Goal: Task Accomplishment & Management: Complete application form

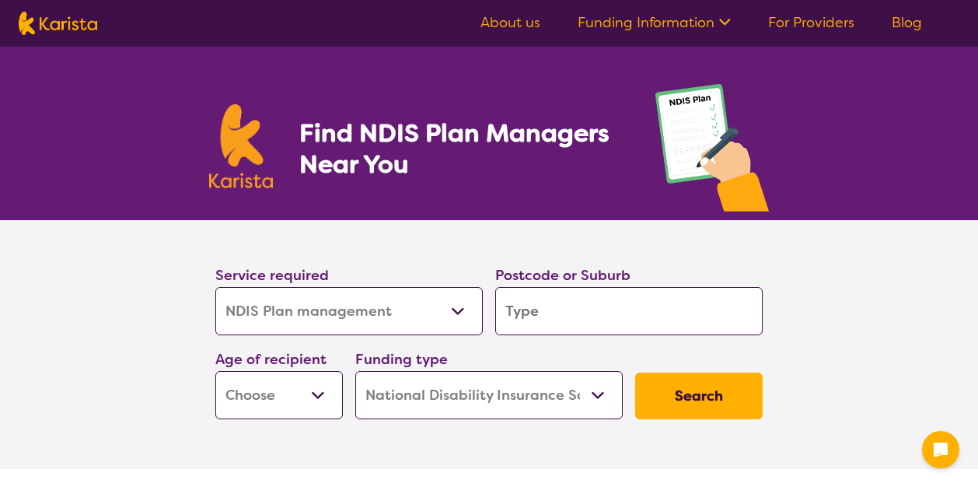
select select "NDIS Plan management"
select select "NDIS"
select select "NDIS Plan management"
select select "NDIS"
click at [337, 318] on select "Allied Health Assistant Assessment ([MEDICAL_DATA] or [MEDICAL_DATA]) Behaviour…" at bounding box center [348, 311] width 267 height 48
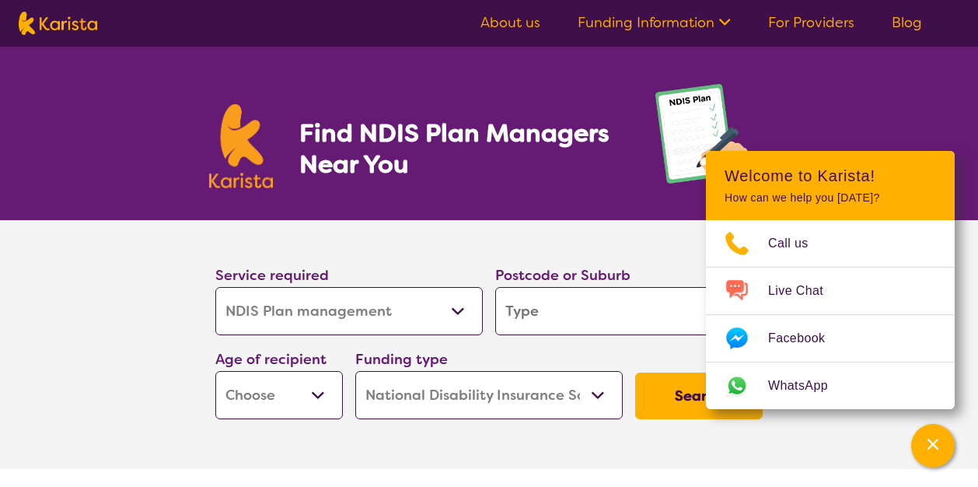
click at [518, 326] on input "search" at bounding box center [628, 311] width 267 height 48
type input "6015"
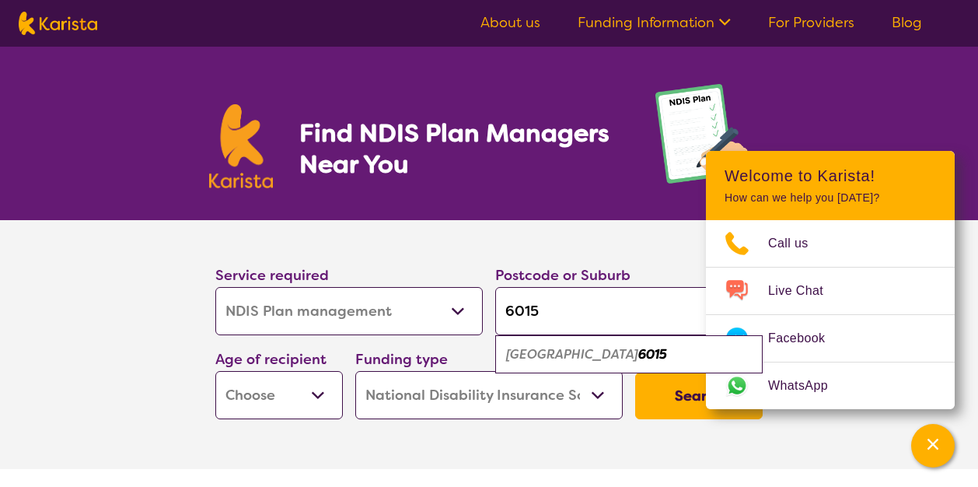
click at [250, 396] on select "Early Childhood - 0 to 9 Child - 10 to 11 Adolescent - 12 to 17 Adult - 18 to 6…" at bounding box center [278, 395] width 127 height 48
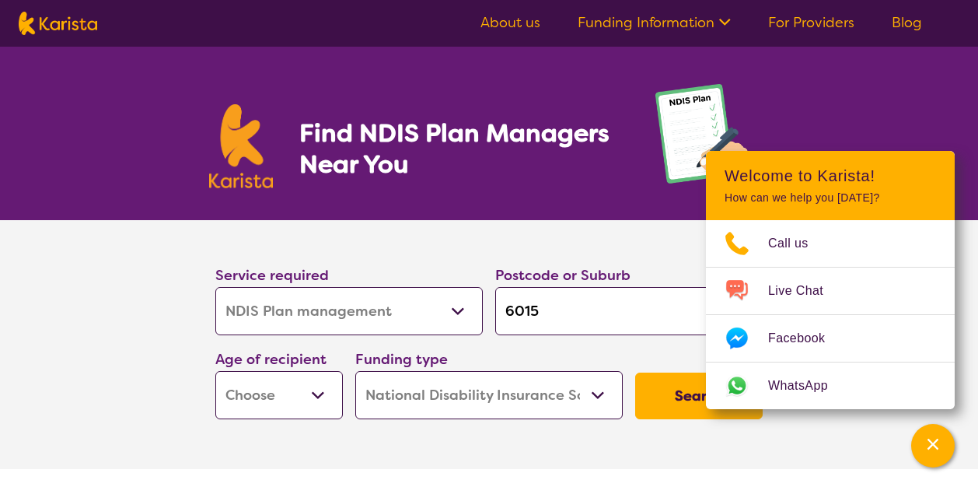
select select "AS"
click at [386, 402] on select "Home Care Package (HCP) National Disability Insurance Scheme (NDIS) I don't know" at bounding box center [488, 395] width 267 height 48
click at [652, 398] on button "Search" at bounding box center [698, 395] width 127 height 47
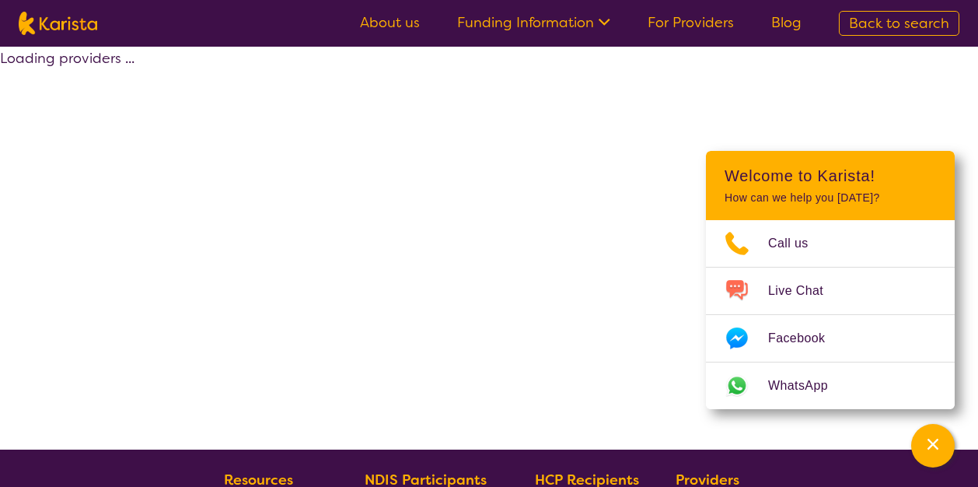
select select "by_score"
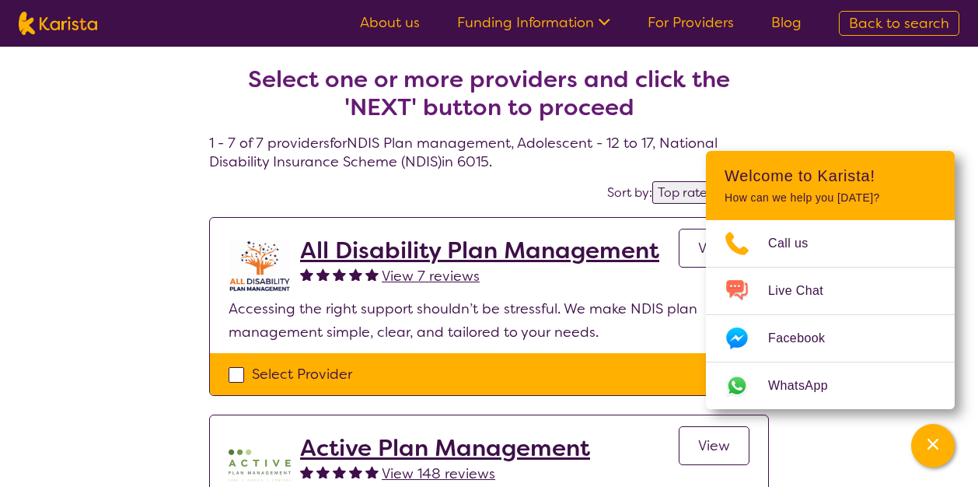
scroll to position [10, 0]
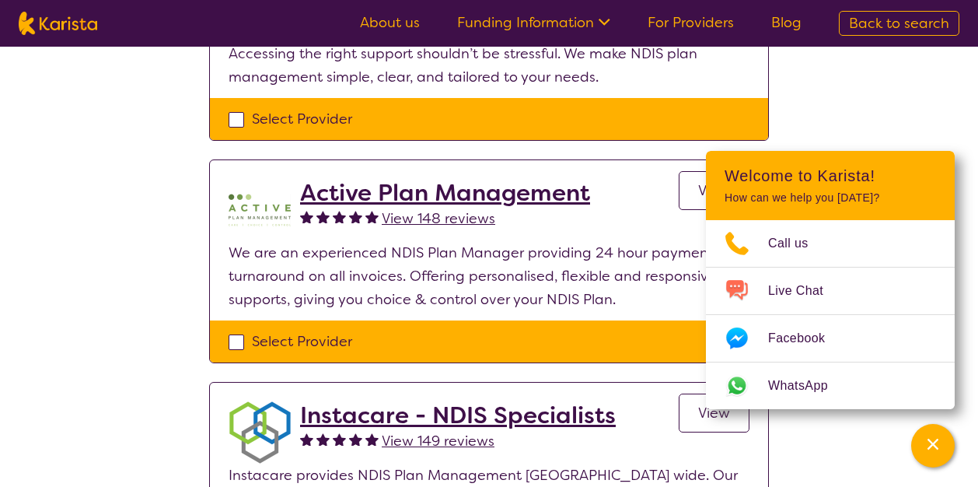
scroll to position [257, 0]
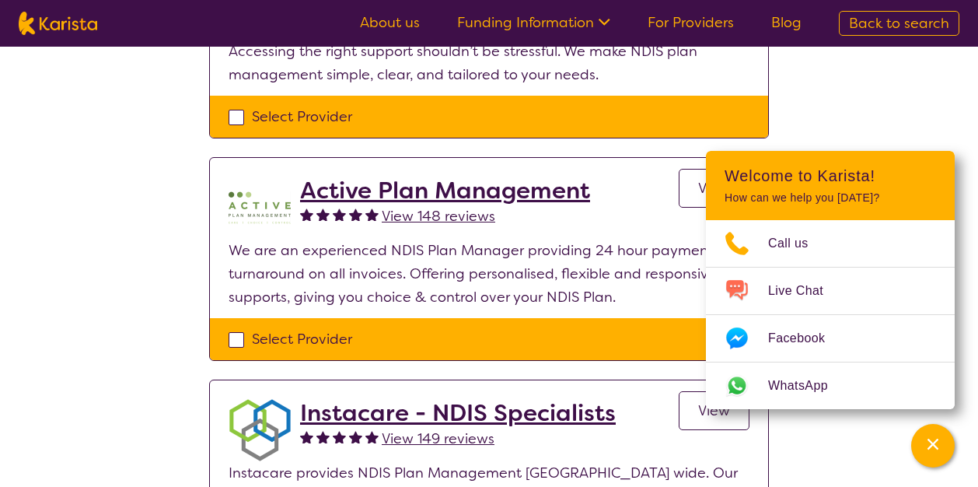
click at [557, 190] on h2 "Active Plan Management" at bounding box center [445, 190] width 290 height 28
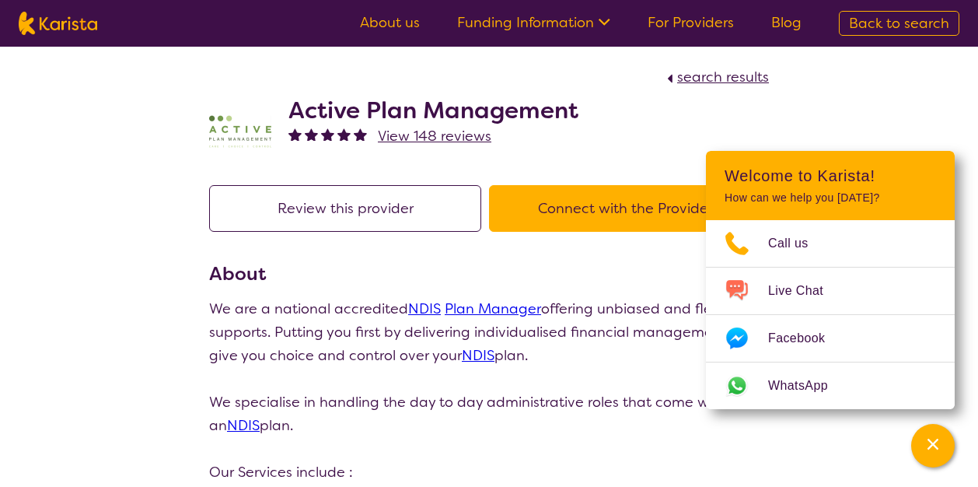
click at [599, 206] on button "Connect with the Provider" at bounding box center [625, 208] width 272 height 47
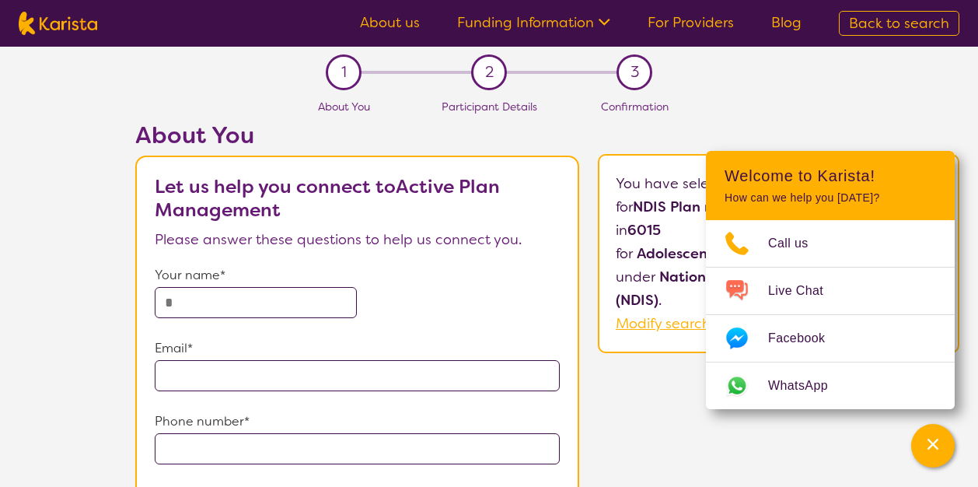
click at [255, 305] on input "text" at bounding box center [256, 302] width 203 height 31
type input "**********"
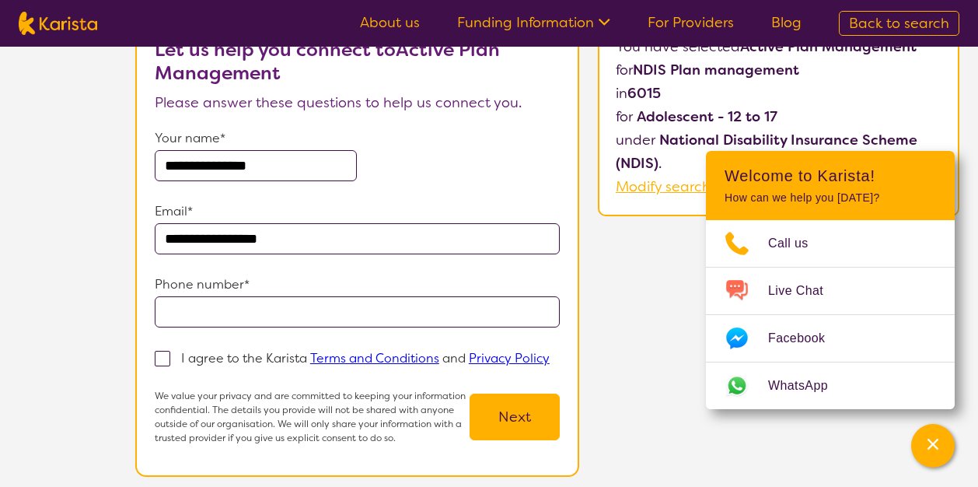
scroll to position [142, 0]
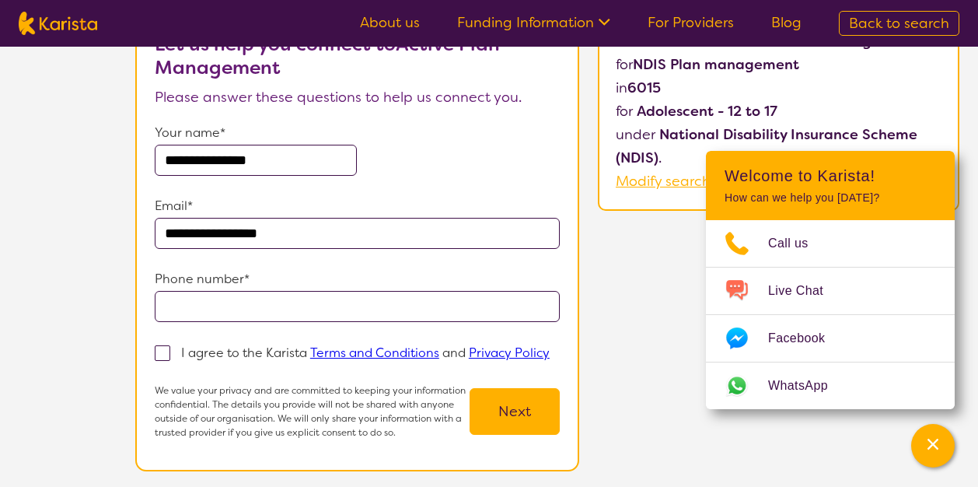
click at [284, 308] on input "tel" at bounding box center [357, 306] width 405 height 31
type input "**********"
click at [162, 350] on span at bounding box center [163, 353] width 16 height 16
click at [550, 350] on input "I agree to the Karista Terms and Conditions and Privacy Policy" at bounding box center [555, 352] width 10 height 10
checkbox input "true"
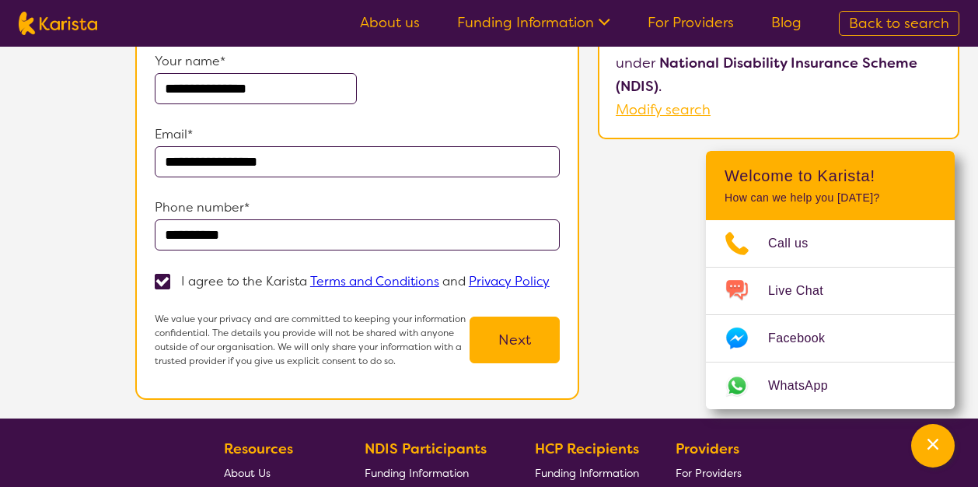
scroll to position [218, 0]
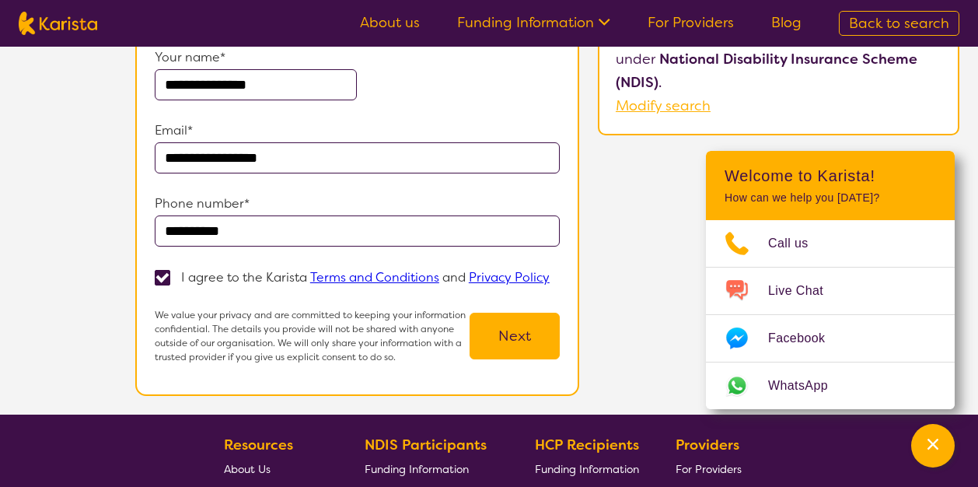
click at [496, 329] on button "Next" at bounding box center [514, 335] width 90 height 47
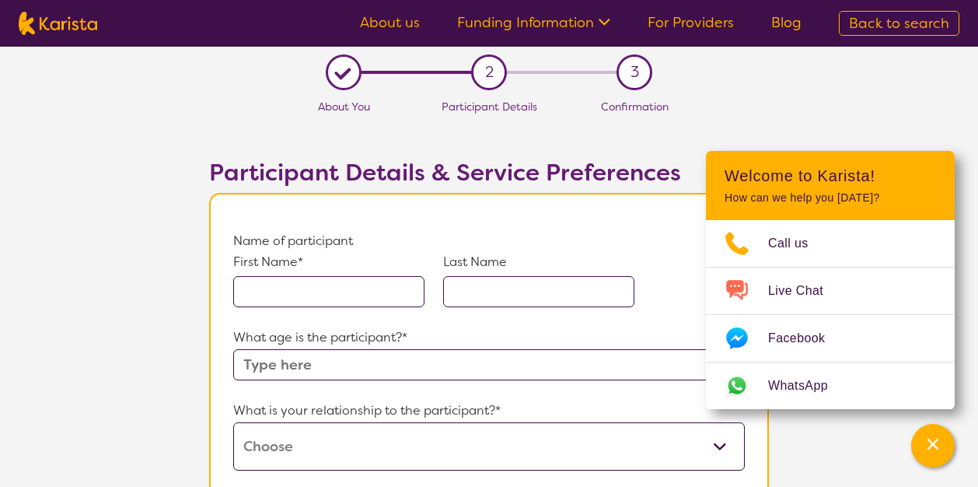
click at [365, 300] on input "text" at bounding box center [328, 291] width 191 height 31
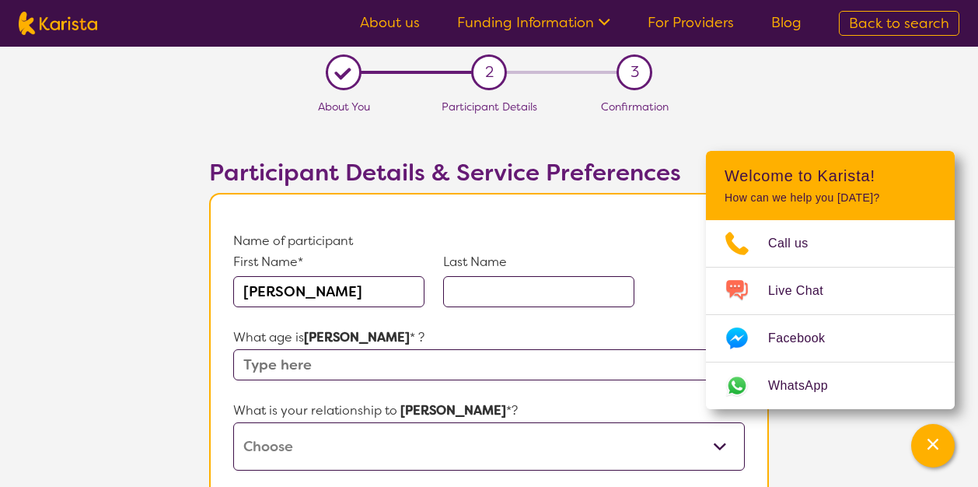
type input "[PERSON_NAME]"
click at [496, 298] on input "text" at bounding box center [538, 291] width 191 height 31
type input "gobby"
click at [325, 365] on input "text" at bounding box center [488, 364] width 511 height 31
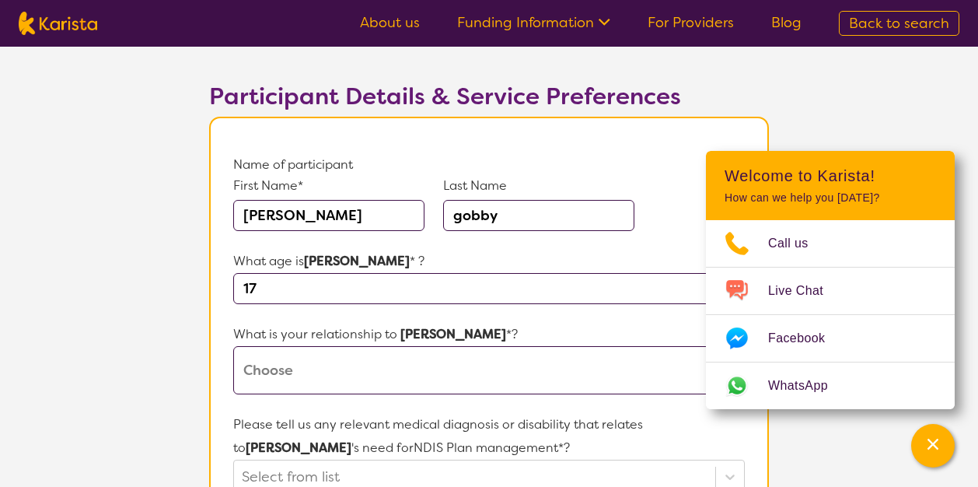
scroll to position [79, 0]
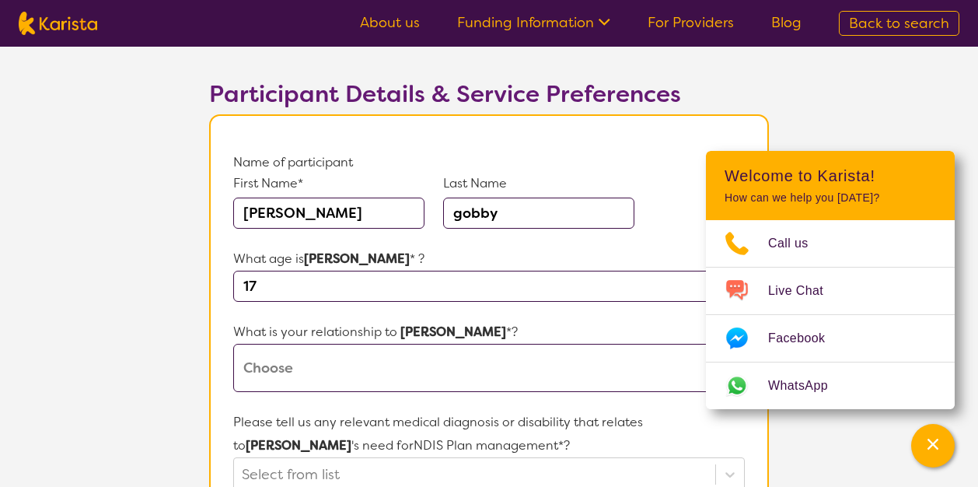
type input "17"
click at [270, 359] on select "This request is for myself I am their parent I am their child I am their spouse…" at bounding box center [488, 368] width 511 height 48
select select "I am their parent"
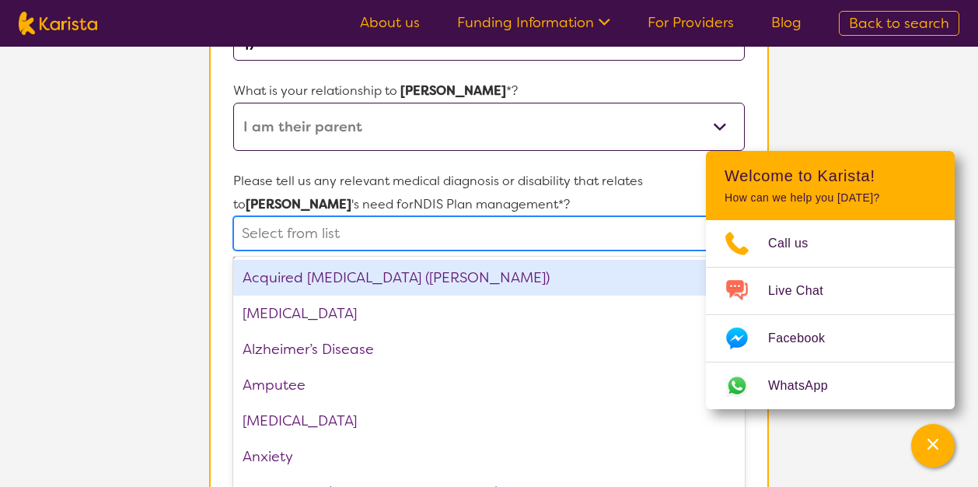
scroll to position [329, 0]
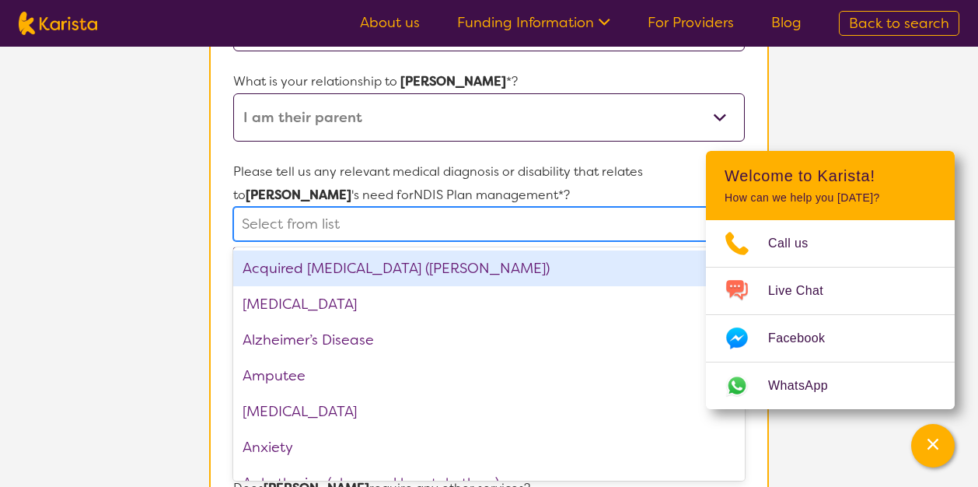
click at [322, 241] on div "option Acquired [MEDICAL_DATA] (ABI) focused, 1 of 75. 75 results available. Us…" at bounding box center [488, 224] width 511 height 34
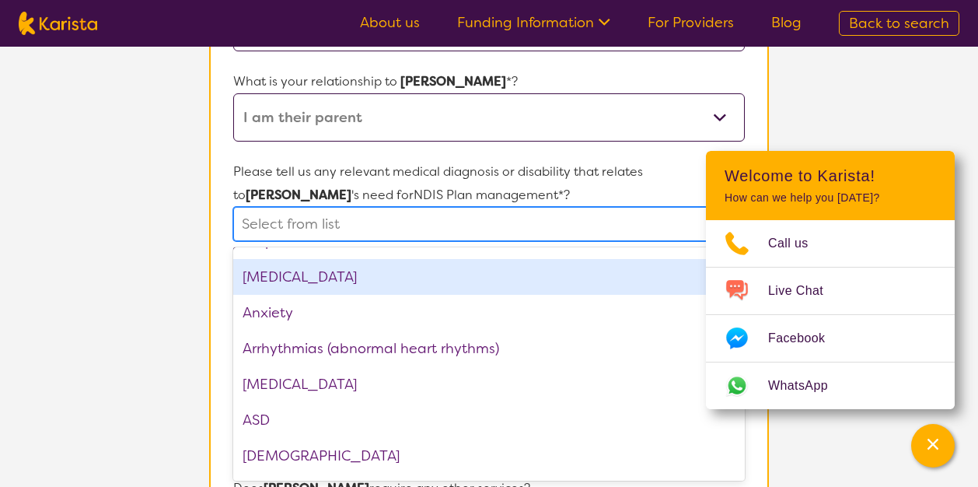
scroll to position [143, 0]
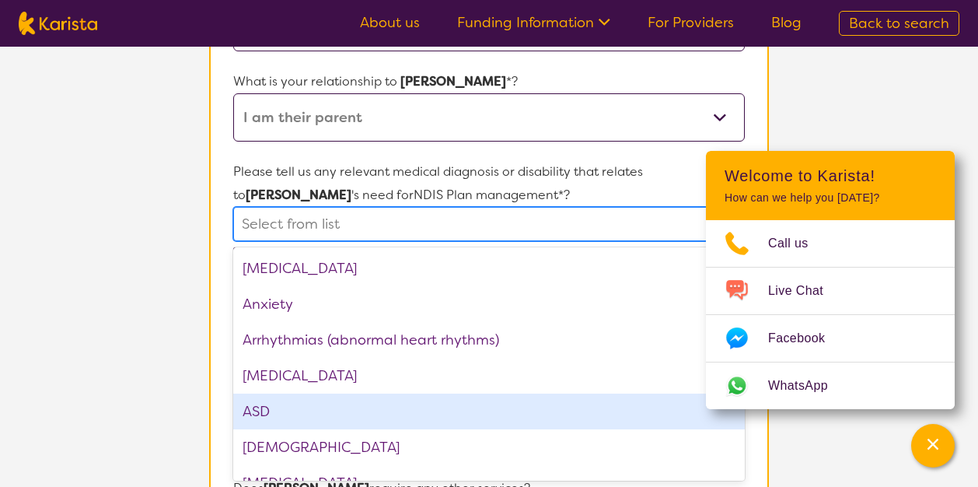
click at [320, 417] on div "ASD" at bounding box center [488, 411] width 511 height 36
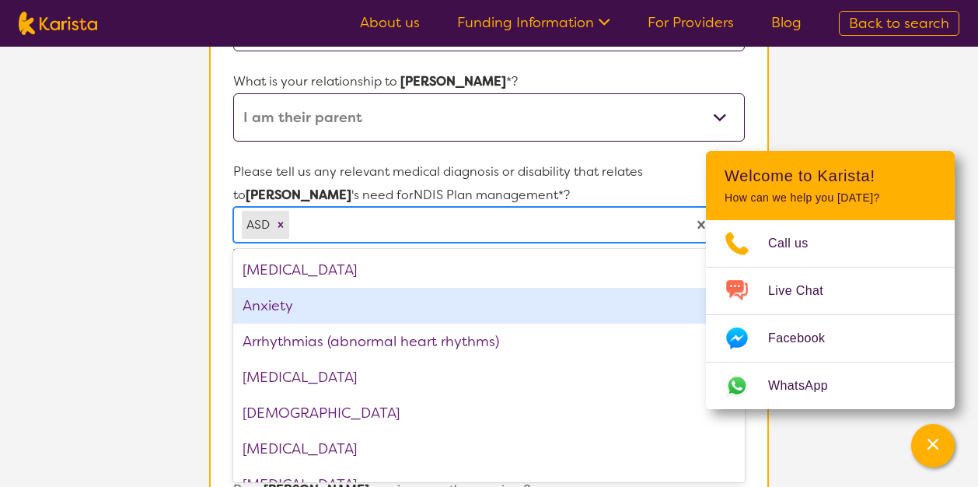
click at [270, 309] on div "Anxiety" at bounding box center [488, 306] width 511 height 36
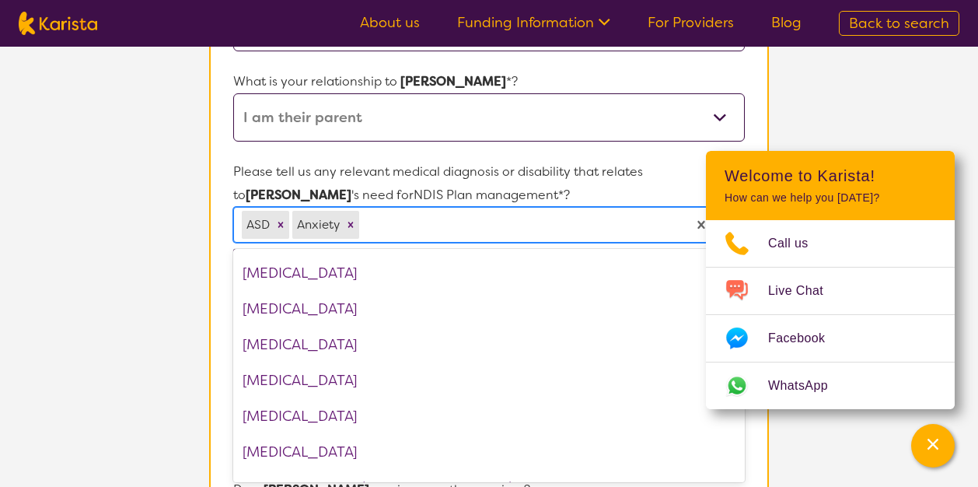
scroll to position [773, 0]
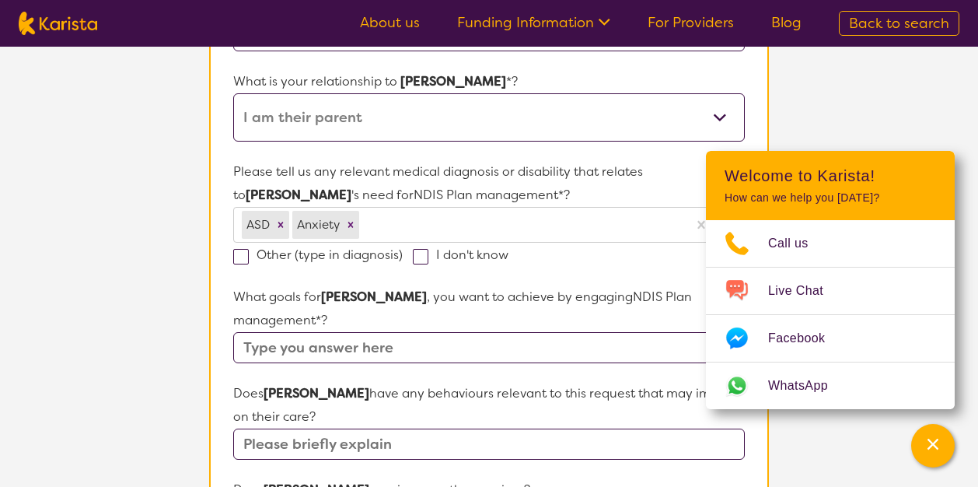
click at [196, 380] on section "Participant Details & Service Preferences Name of participant First Name* [PERS…" at bounding box center [488, 452] width 597 height 1321
click at [296, 347] on input "text" at bounding box center [488, 347] width 511 height 31
click at [424, 358] on input "manage anxiety, driving liscence" at bounding box center [488, 347] width 511 height 31
click at [431, 354] on input "manage anxiety, driving liscence" at bounding box center [488, 347] width 511 height 31
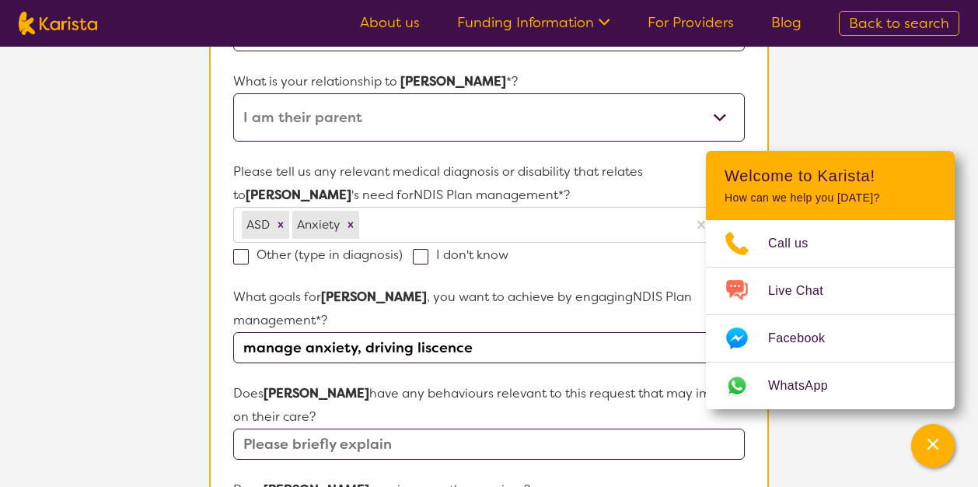
click at [431, 354] on input "manage anxiety, driving liscence" at bounding box center [488, 347] width 511 height 31
click at [441, 356] on input "manage anxiety, driving liscence" at bounding box center [488, 347] width 511 height 31
click at [430, 348] on input "manage anxiety, driving liscence" at bounding box center [488, 347] width 511 height 31
click at [433, 349] on input "manage anxiety, driving licence" at bounding box center [488, 347] width 511 height 31
click at [546, 354] on input "manage anxiety, driving licence" at bounding box center [488, 347] width 511 height 31
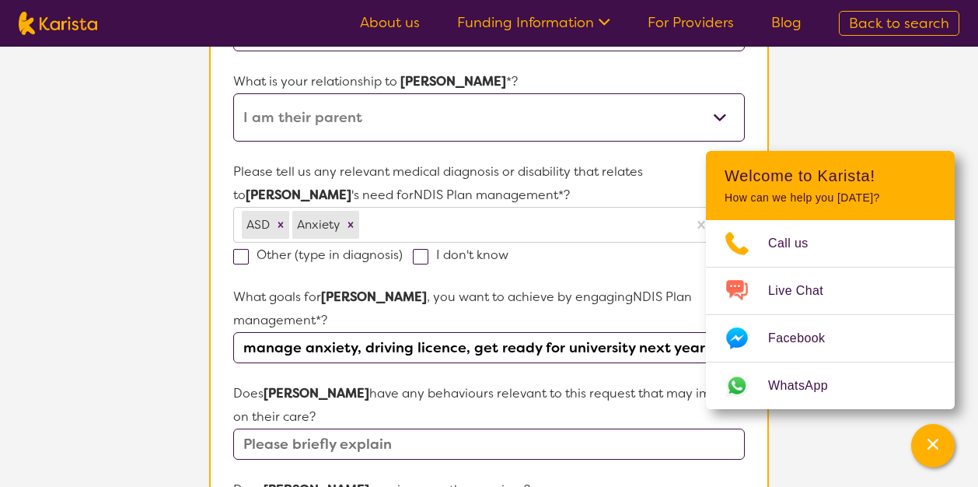
type input "manage anxiety, driving licence, get ready for university next year"
click at [415, 435] on input "text" at bounding box center [488, 443] width 511 height 31
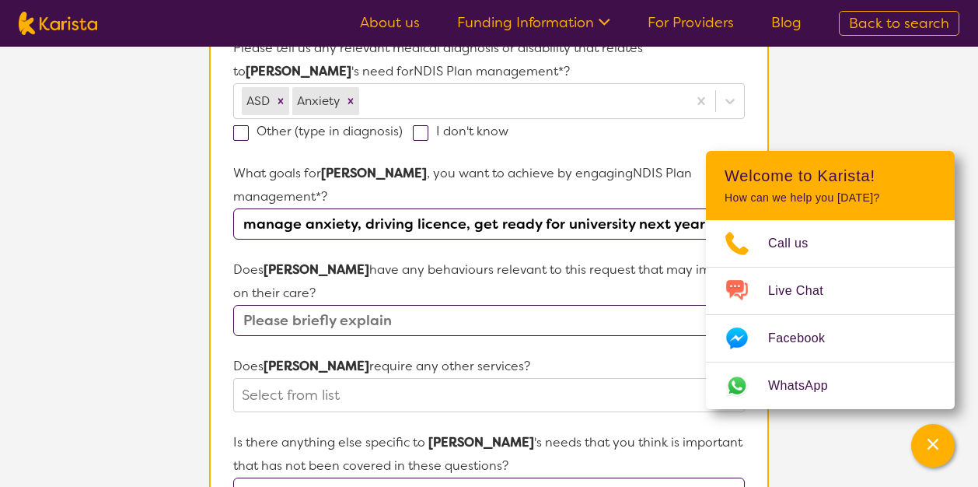
scroll to position [455, 0]
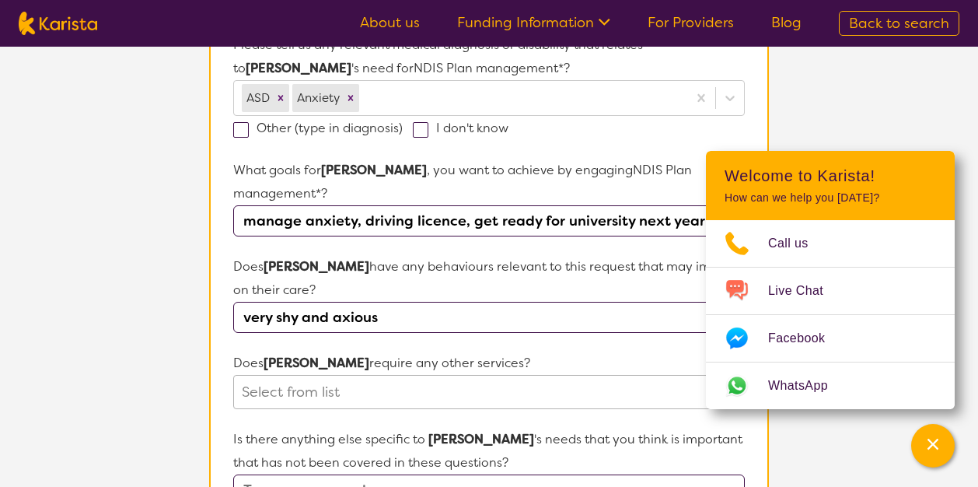
type input "very shy and axious"
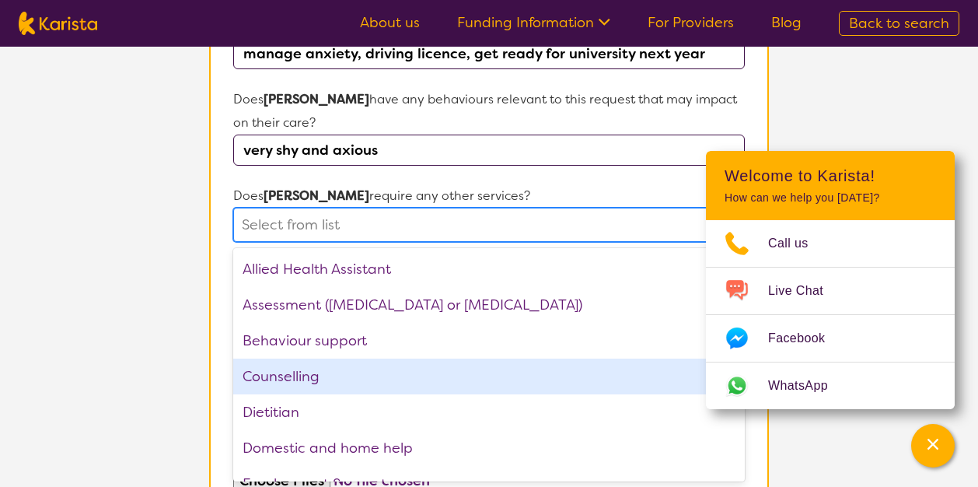
click at [342, 242] on div "option Counselling focused, 4 of 21. 21 results available. Use Up and Down to c…" at bounding box center [488, 225] width 511 height 34
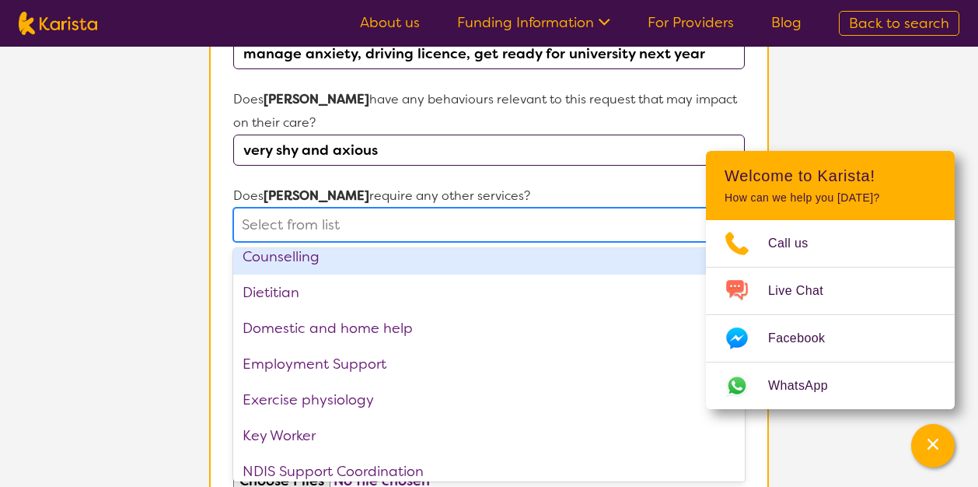
scroll to position [121, 0]
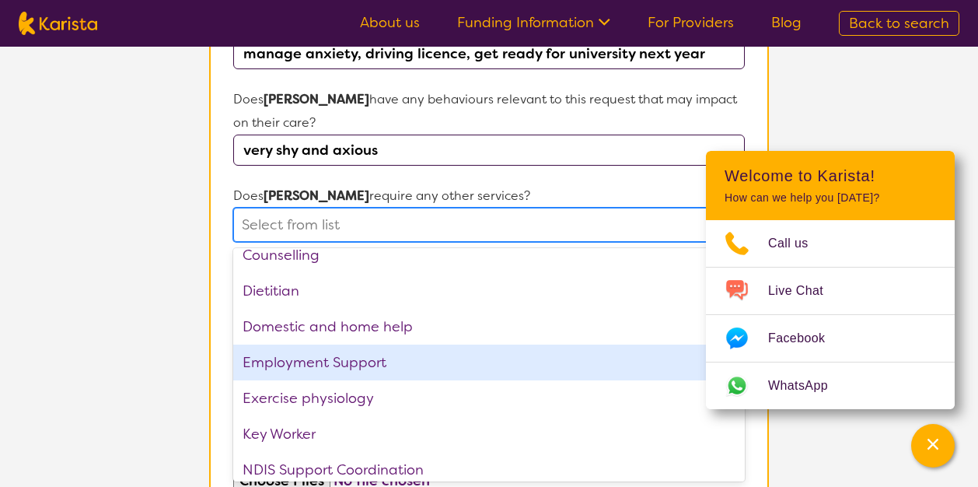
click at [357, 365] on div "Employment Support" at bounding box center [488, 362] width 511 height 36
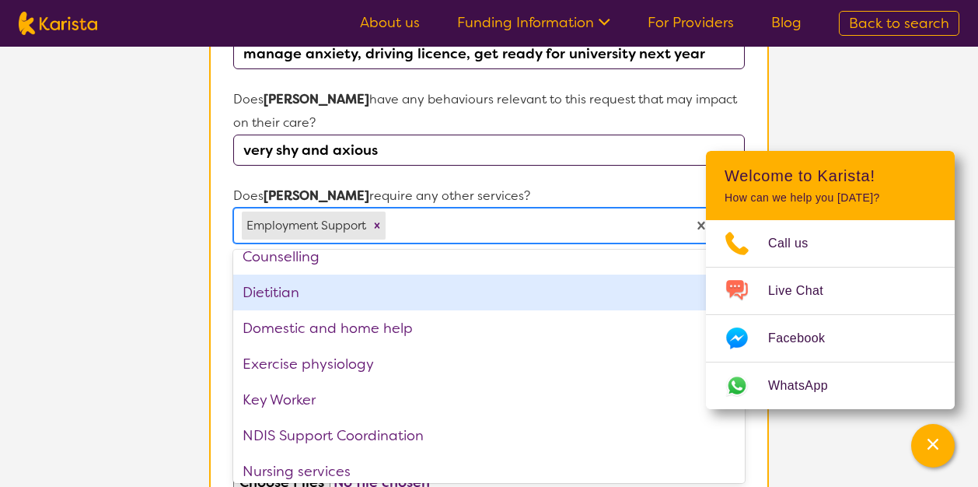
click at [318, 298] on div "Dietitian" at bounding box center [488, 292] width 511 height 36
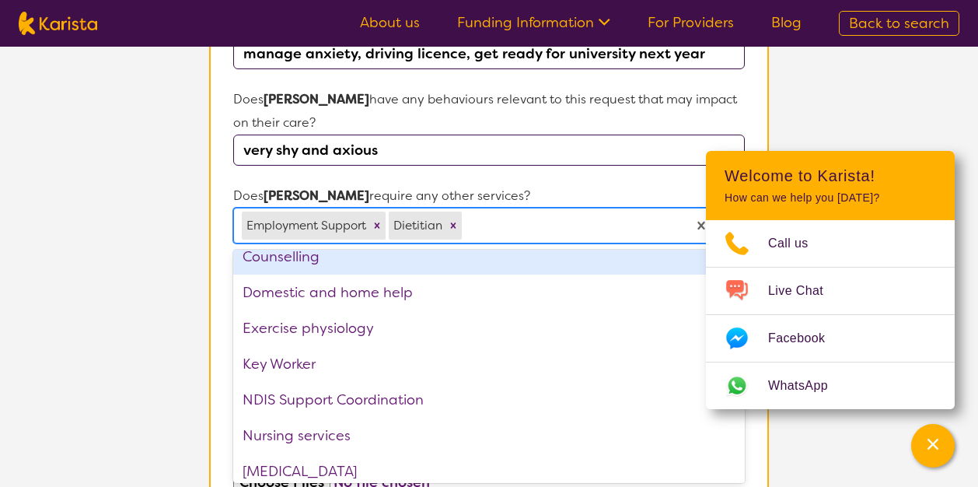
click at [331, 266] on div "Counselling" at bounding box center [488, 257] width 511 height 36
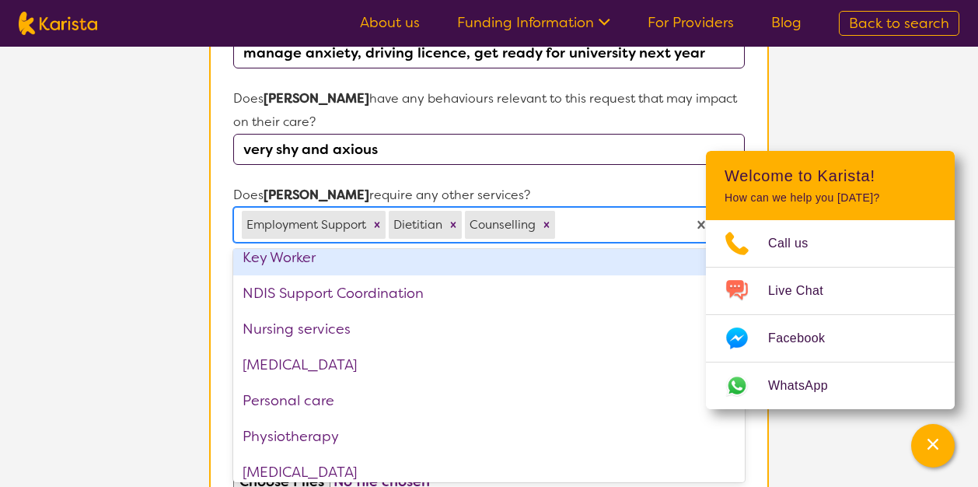
scroll to position [192, 0]
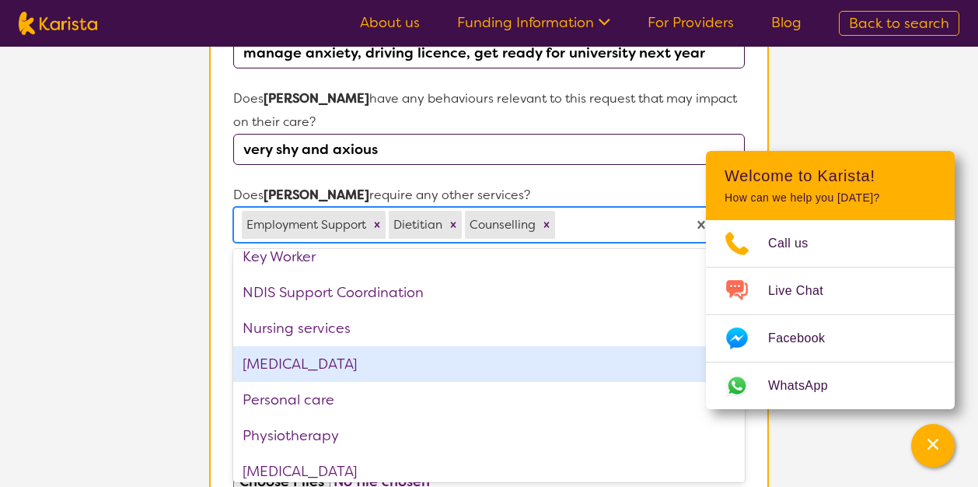
click at [333, 358] on div "[MEDICAL_DATA]" at bounding box center [488, 364] width 511 height 36
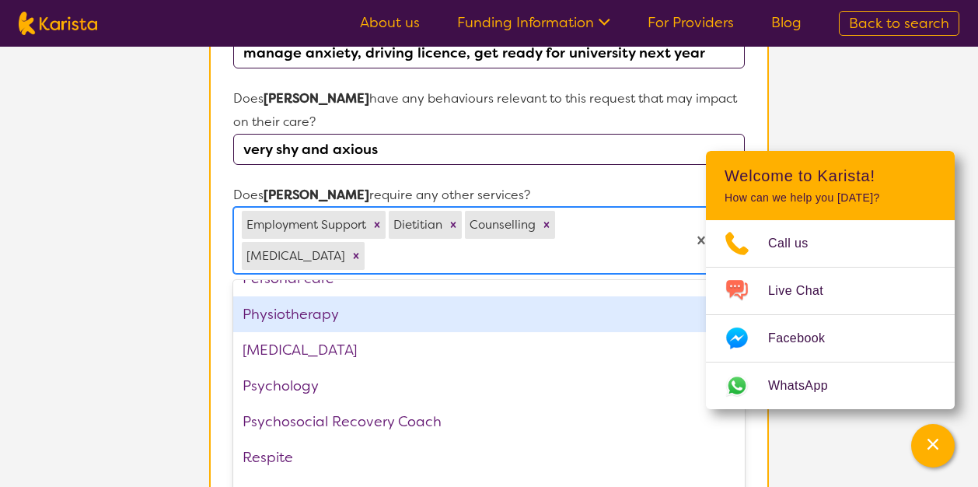
scroll to position [311, 0]
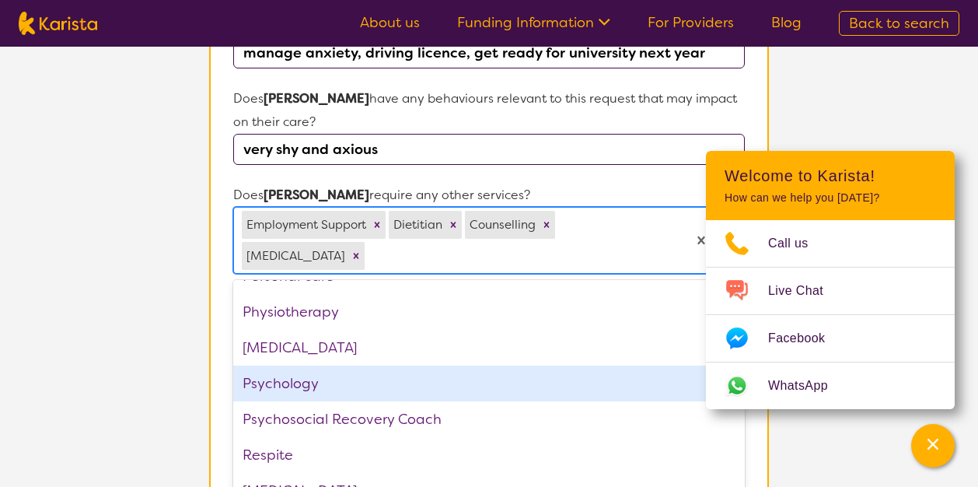
click at [308, 396] on div "Psychology" at bounding box center [488, 383] width 511 height 36
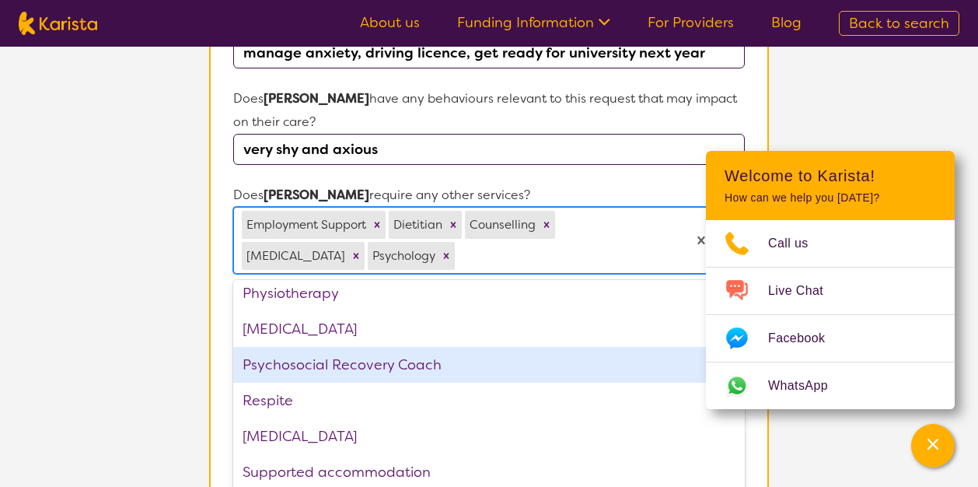
scroll to position [345, 0]
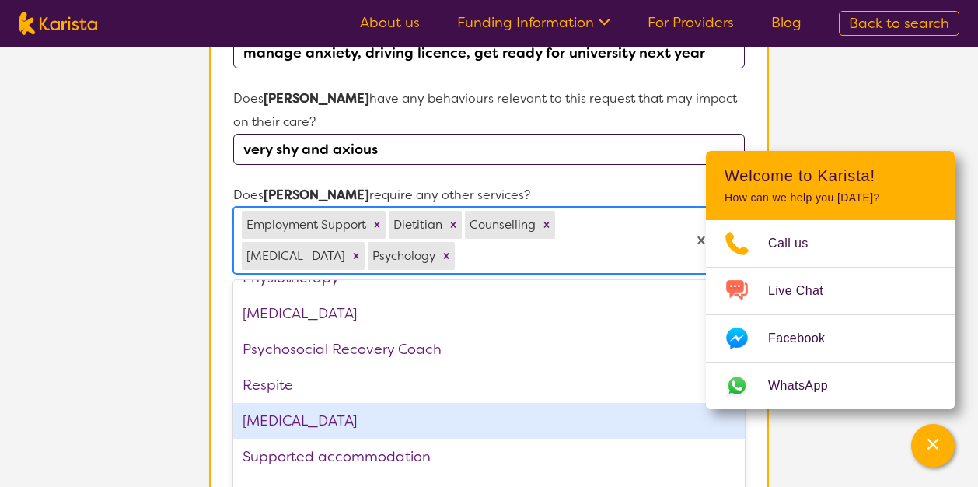
click at [309, 428] on div "[MEDICAL_DATA]" at bounding box center [488, 421] width 511 height 36
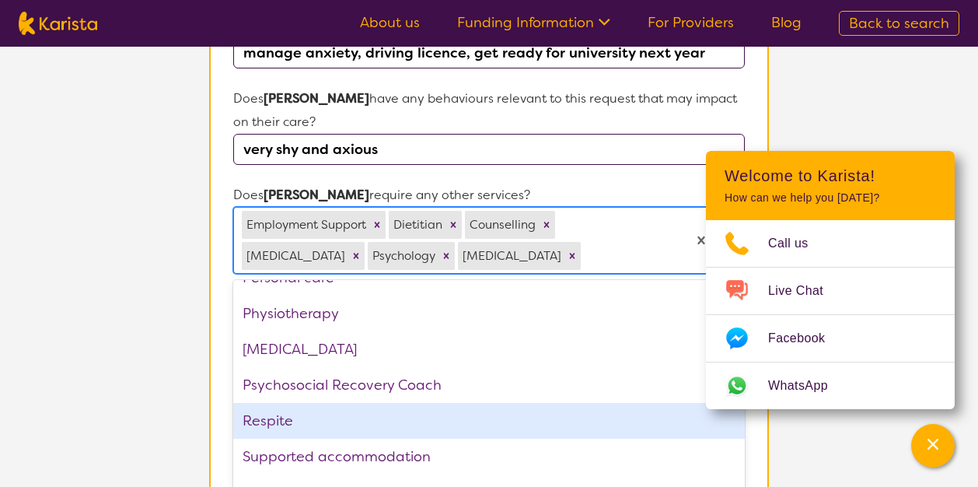
scroll to position [309, 0]
click at [213, 407] on section "Name of participant First Name* [PERSON_NAME] Last Name gobby What age is [PERS…" at bounding box center [489, 182] width 560 height 1226
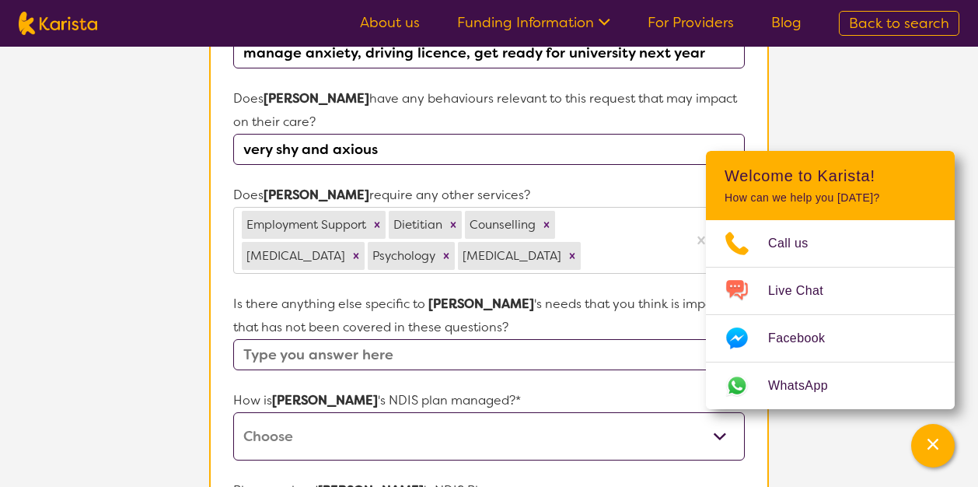
click at [281, 441] on select "Self-managed NDIS plan Managed by a registered plan management provider (not th…" at bounding box center [488, 436] width 511 height 48
select select "I'm not sure"
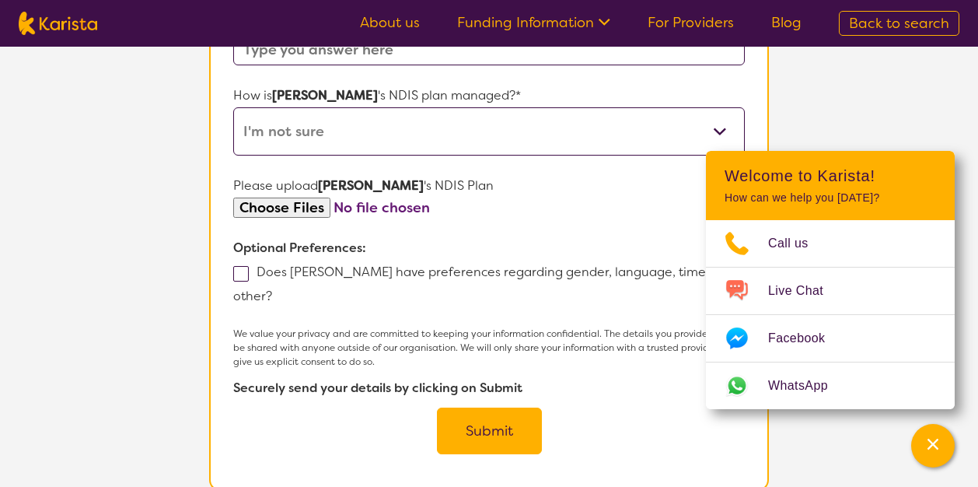
scroll to position [930, 0]
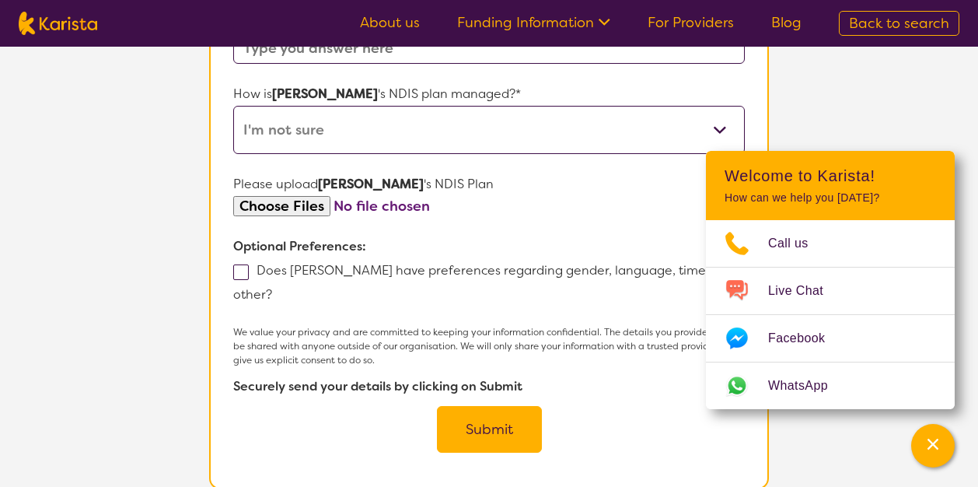
click at [319, 213] on input "file" at bounding box center [488, 206] width 511 height 21
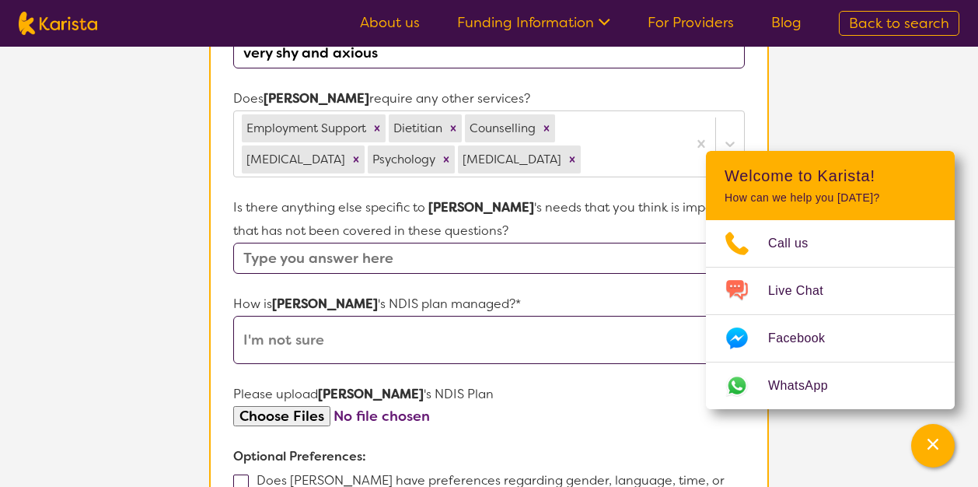
scroll to position [815, 0]
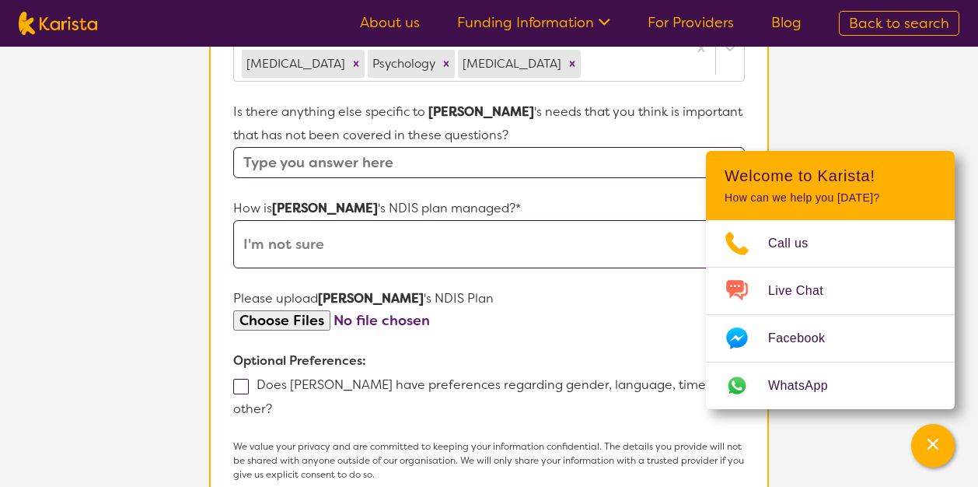
click at [263, 322] on input "file" at bounding box center [488, 320] width 511 height 21
type input "C:\fakepath\[PERSON_NAME] Budget breakdown.pdf"
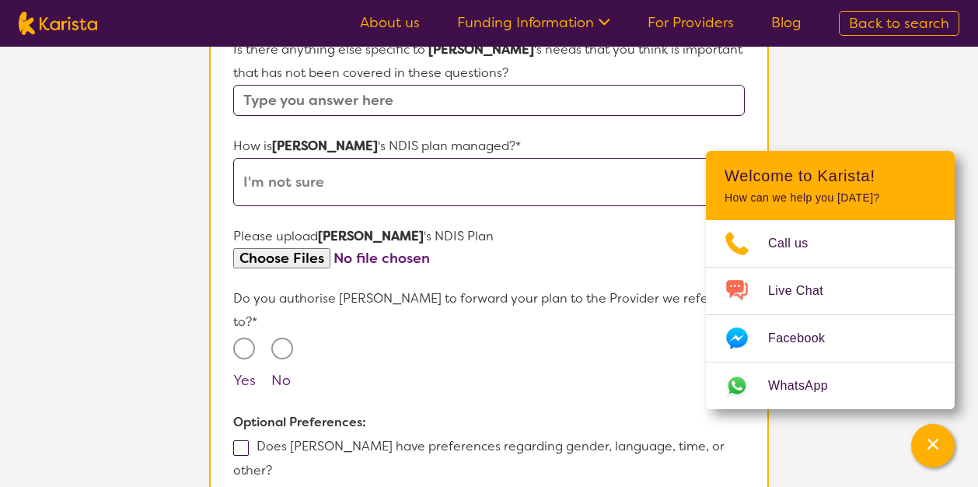
scroll to position [884, 0]
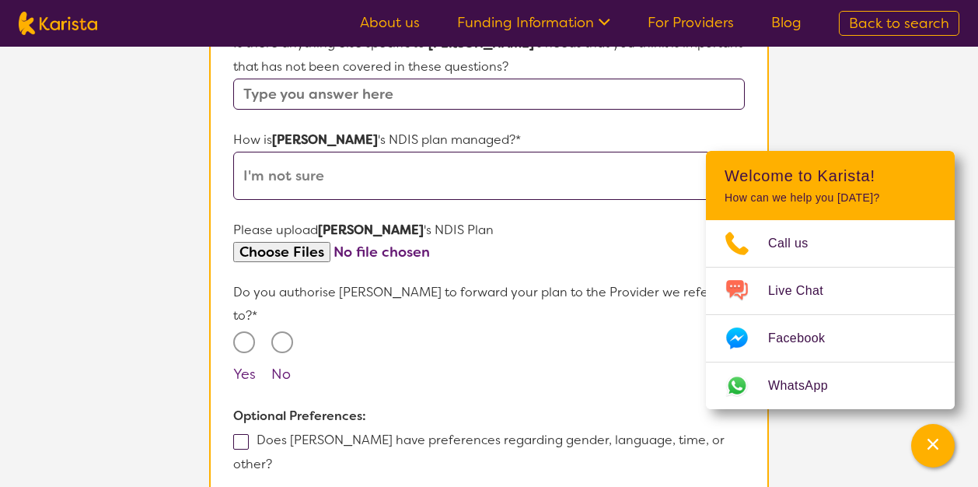
click at [246, 331] on input "Yes" at bounding box center [244, 342] width 22 height 22
radio input "true"
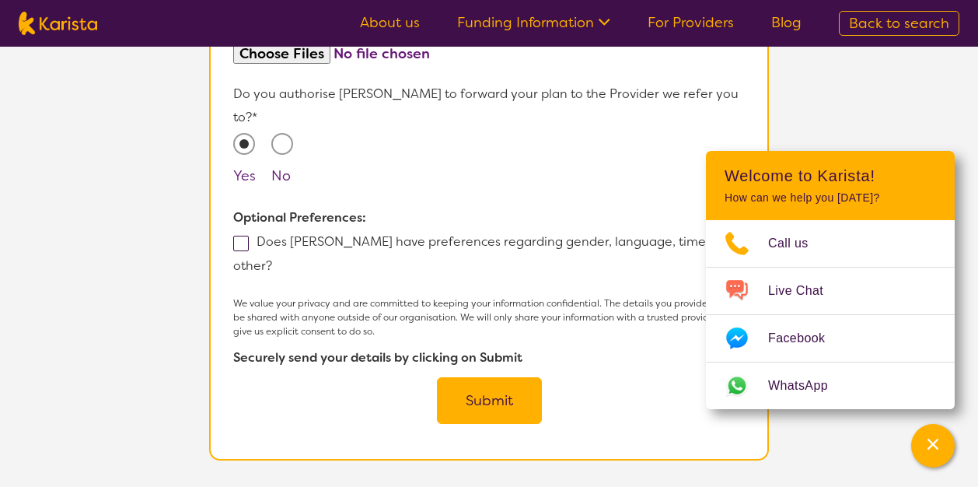
scroll to position [1084, 0]
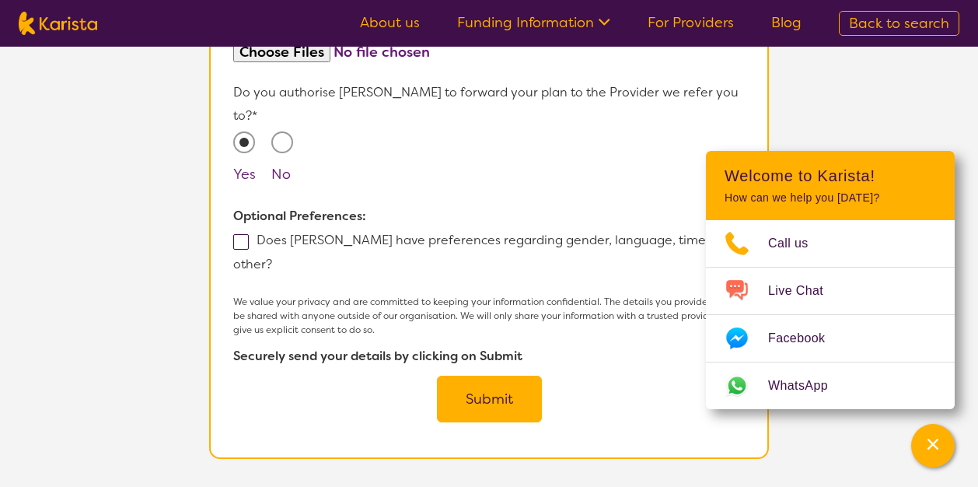
click at [511, 375] on button "Submit" at bounding box center [489, 398] width 105 height 47
